Goal: Navigation & Orientation: Go to known website

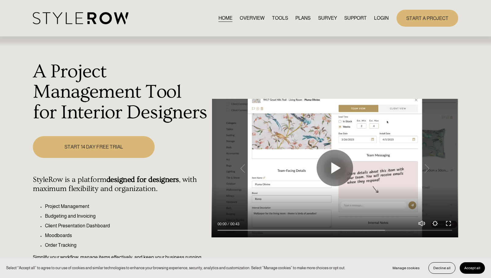
click at [381, 16] on link "LOGIN" at bounding box center [381, 18] width 15 height 8
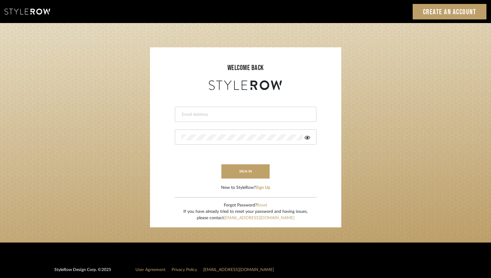
click at [226, 112] on input "email" at bounding box center [244, 115] width 127 height 6
type input "s"
type input "[PERSON_NAME][EMAIL_ADDRESS][DOMAIN_NAME]"
click at [309, 139] on icon at bounding box center [307, 137] width 5 height 5
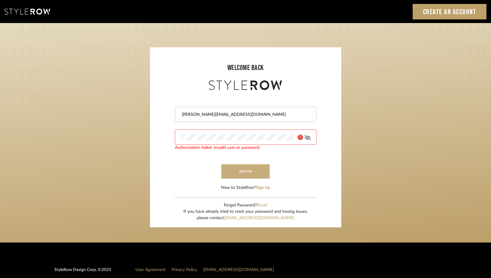
click at [248, 173] on button "sign in" at bounding box center [245, 172] width 49 height 14
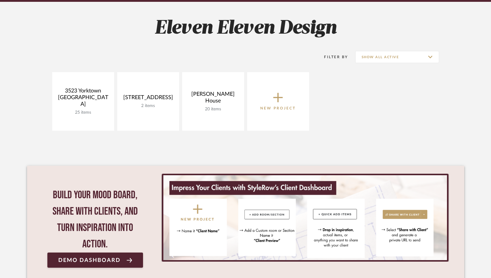
scroll to position [127, 0]
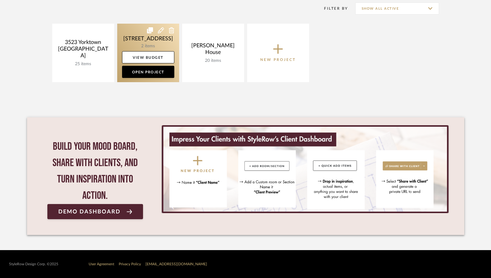
click at [143, 42] on link at bounding box center [148, 53] width 62 height 59
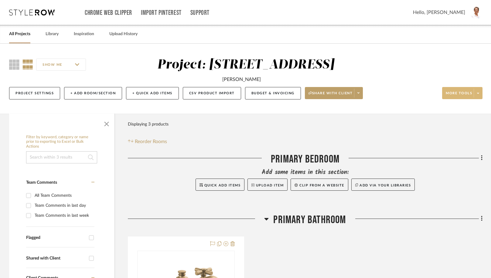
click at [476, 95] on span at bounding box center [478, 93] width 9 height 9
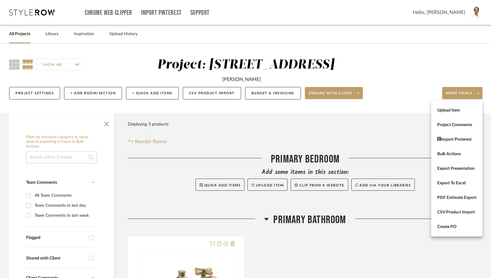
click at [121, 15] on div at bounding box center [245, 139] width 491 height 278
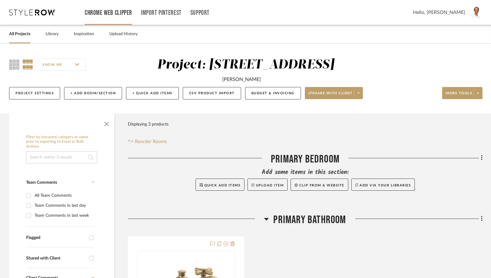
click at [112, 14] on link "Chrome Web Clipper" at bounding box center [108, 12] width 47 height 5
